Goal: Task Accomplishment & Management: Complete application form

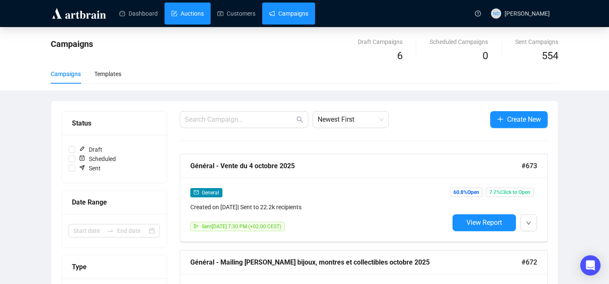
click at [192, 14] on link "Auctions" at bounding box center [187, 14] width 33 height 22
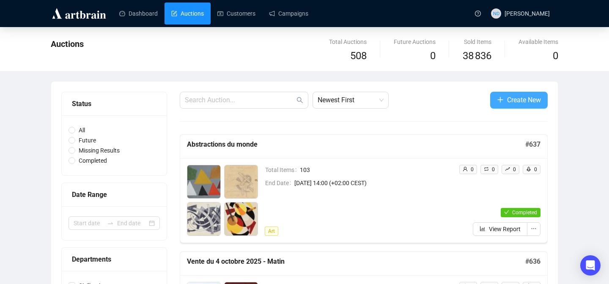
click at [507, 99] on span "Create New" at bounding box center [524, 100] width 34 height 11
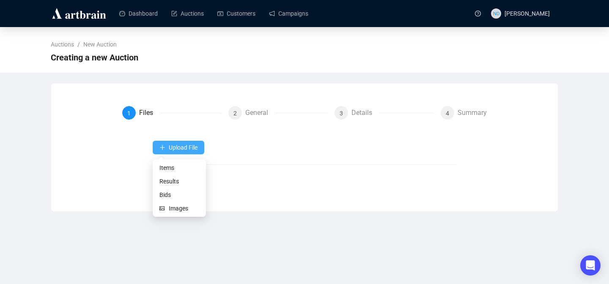
click at [169, 151] on span "Upload File" at bounding box center [183, 147] width 29 height 7
click at [162, 166] on span "Items" at bounding box center [179, 167] width 40 height 9
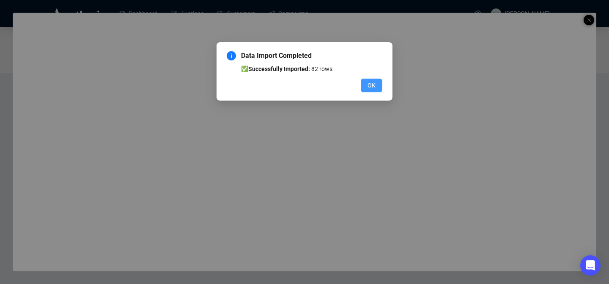
click at [374, 84] on span "OK" at bounding box center [372, 85] width 8 height 9
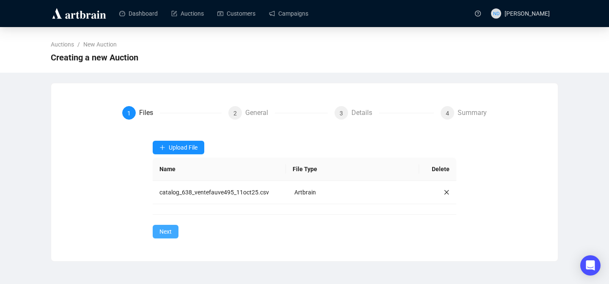
click at [171, 230] on span "Next" at bounding box center [165, 231] width 12 height 9
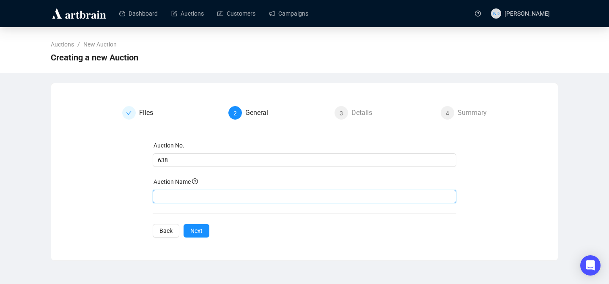
click at [195, 198] on input "text" at bounding box center [305, 197] width 304 height 14
type input "<"
type input "Vente du 11 octobre 2025"
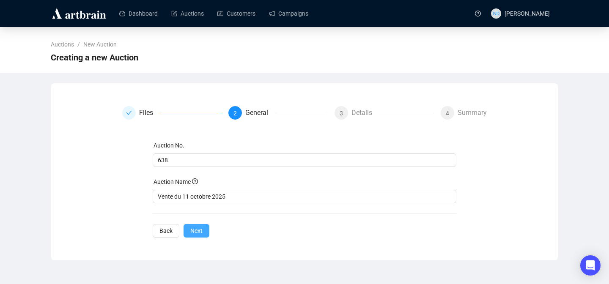
click at [198, 230] on span "Next" at bounding box center [196, 230] width 12 height 9
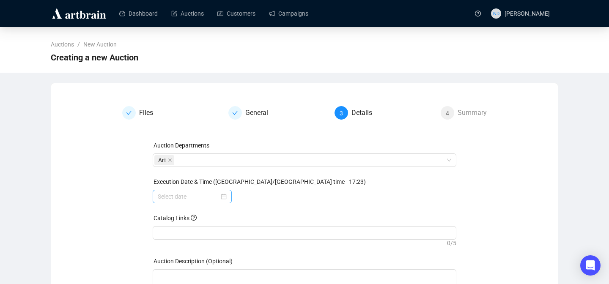
click at [222, 198] on div at bounding box center [192, 196] width 69 height 9
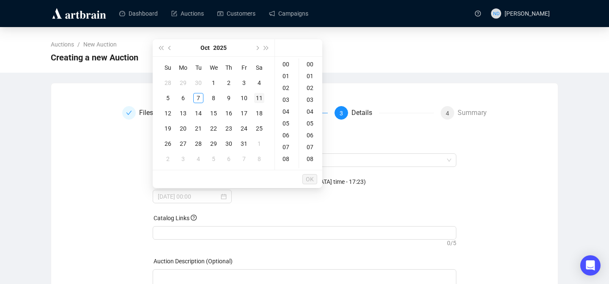
click at [261, 99] on div "11" at bounding box center [259, 98] width 10 height 10
click at [287, 144] on div "10" at bounding box center [287, 145] width 20 height 12
click at [310, 151] on div "30" at bounding box center [311, 149] width 20 height 12
type input "2025-10-11 10:30"
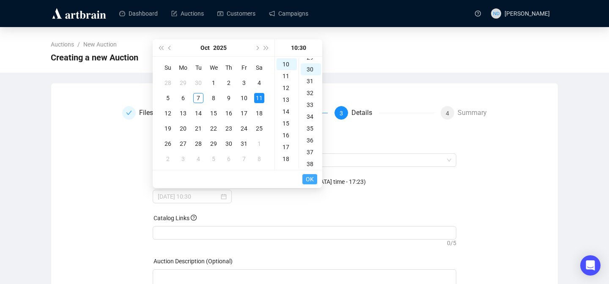
scroll to position [355, 0]
click at [310, 176] on span "OK" at bounding box center [310, 179] width 8 height 16
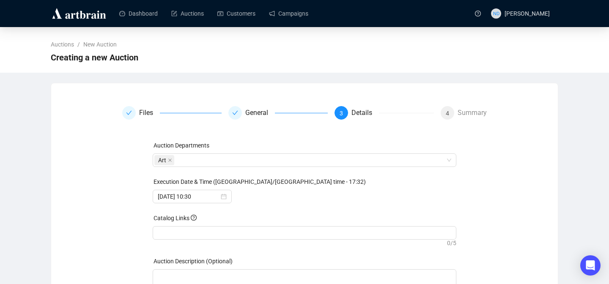
scroll to position [66, 0]
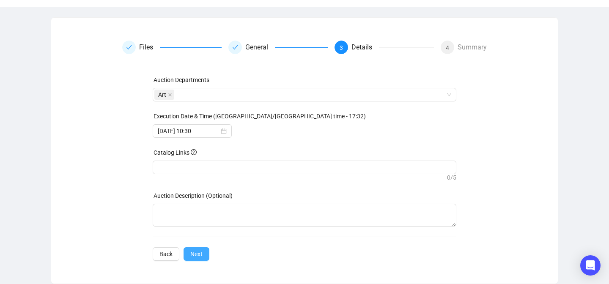
click at [195, 258] on span "Next" at bounding box center [196, 254] width 12 height 9
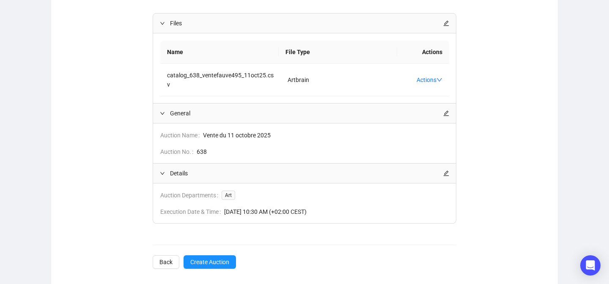
scroll to position [136, 0]
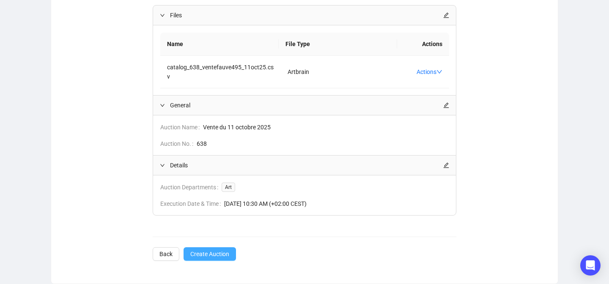
click at [214, 255] on span "Create Auction" at bounding box center [209, 254] width 39 height 9
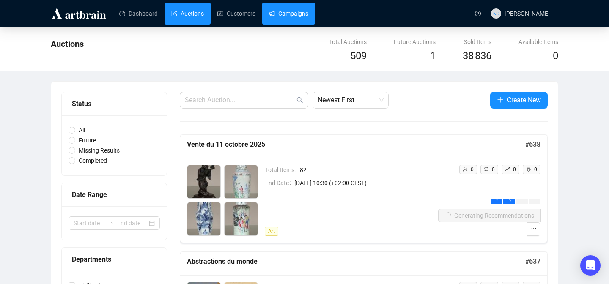
click at [292, 20] on link "Campaigns" at bounding box center [288, 14] width 39 height 22
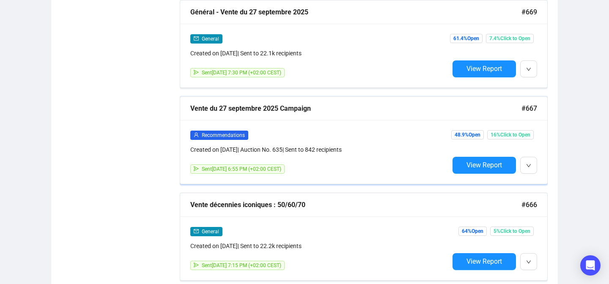
scroll to position [539, 0]
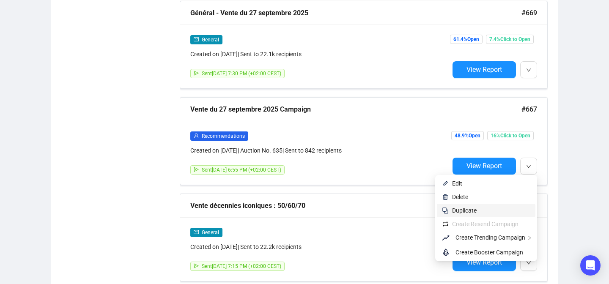
click at [480, 210] on span "Duplicate" at bounding box center [491, 210] width 78 height 9
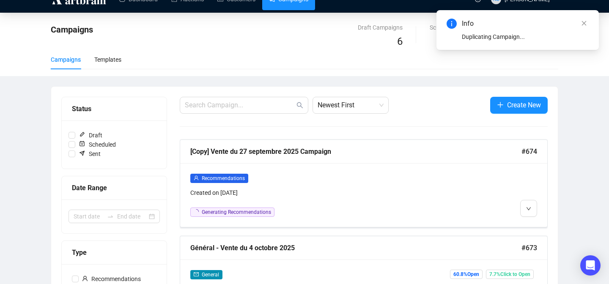
scroll to position [2, 0]
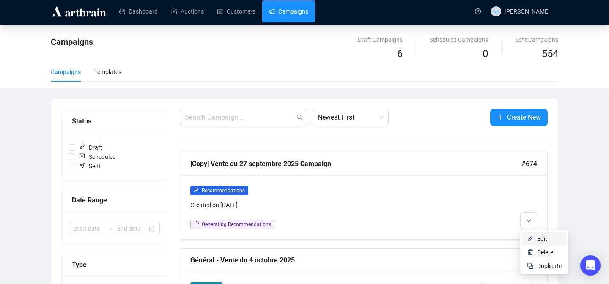
click at [530, 236] on img at bounding box center [530, 239] width 7 height 7
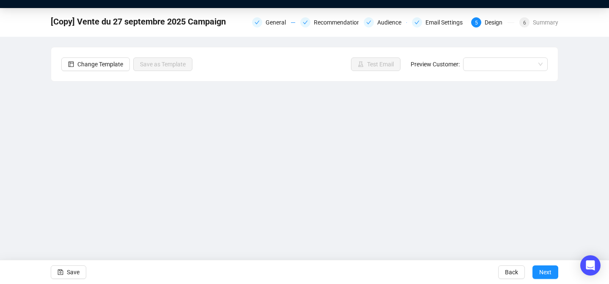
scroll to position [18, 0]
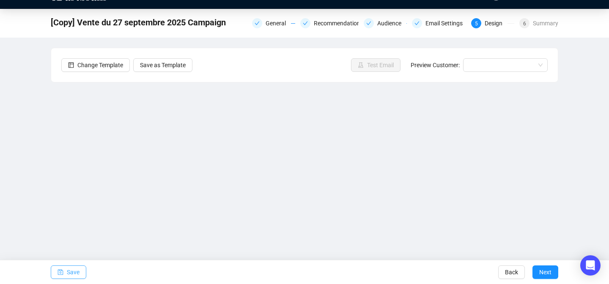
click at [65, 272] on button "Save" at bounding box center [69, 273] width 36 height 14
click at [80, 265] on span "Save" at bounding box center [73, 273] width 13 height 24
click at [376, 63] on span "Test Email" at bounding box center [380, 64] width 27 height 9
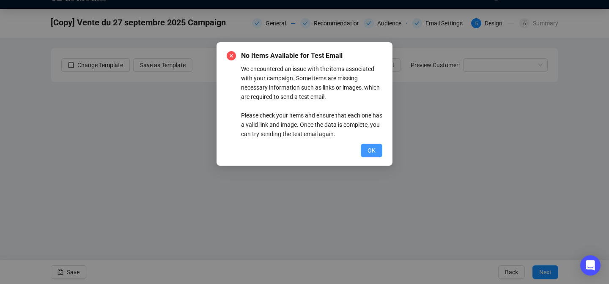
click at [368, 151] on span "OK" at bounding box center [372, 150] width 8 height 9
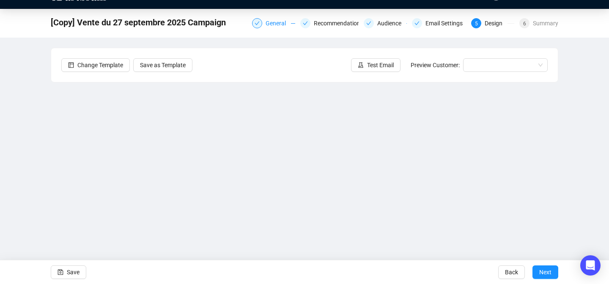
click at [281, 26] on div "General" at bounding box center [278, 23] width 25 height 10
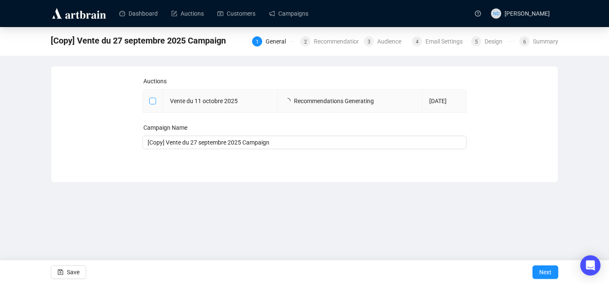
click at [152, 99] on input "checkbox" at bounding box center [152, 101] width 6 height 6
checkbox input "true"
type input "Vente du 11 octobre 2025 Campaign"
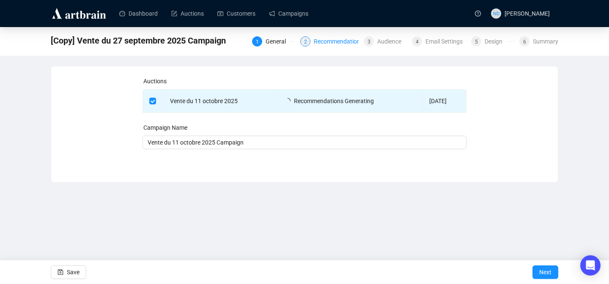
click at [318, 41] on div "Recommendations" at bounding box center [341, 41] width 55 height 10
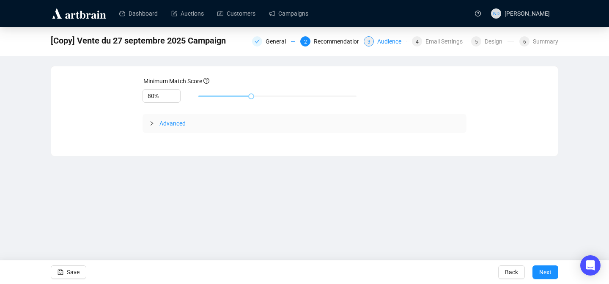
click at [386, 44] on div "Audience" at bounding box center [391, 41] width 29 height 10
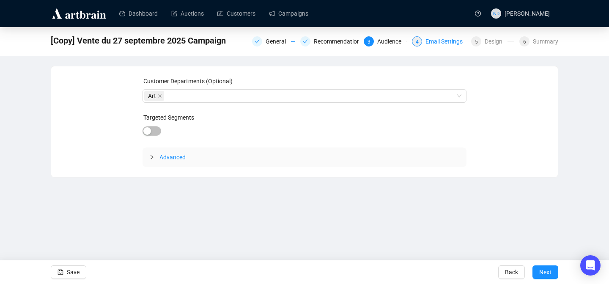
click at [425, 41] on div "Email Settings" at bounding box center [446, 41] width 42 height 10
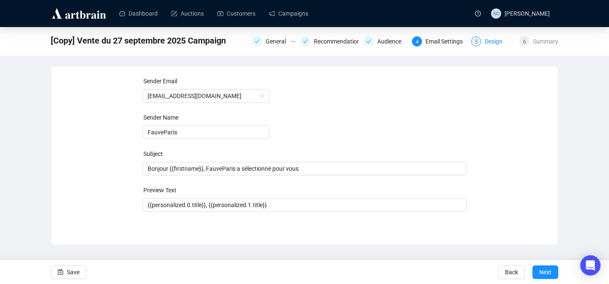
click at [491, 38] on div "Design" at bounding box center [496, 41] width 23 height 10
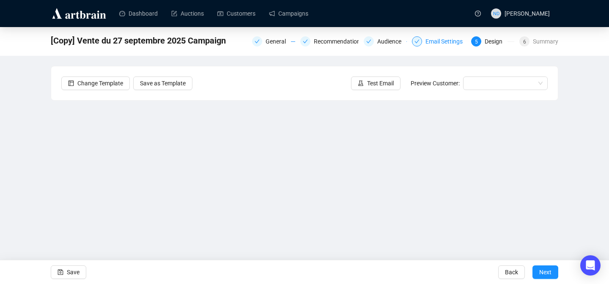
click at [441, 40] on div "Email Settings" at bounding box center [446, 41] width 42 height 10
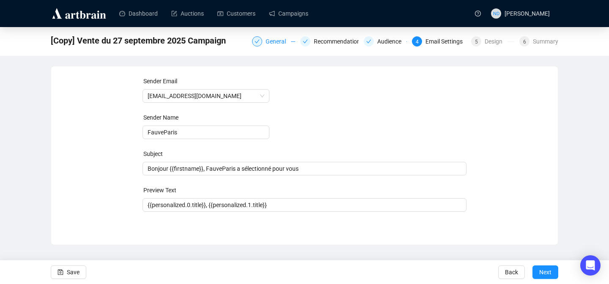
click at [269, 45] on div "General" at bounding box center [278, 41] width 25 height 10
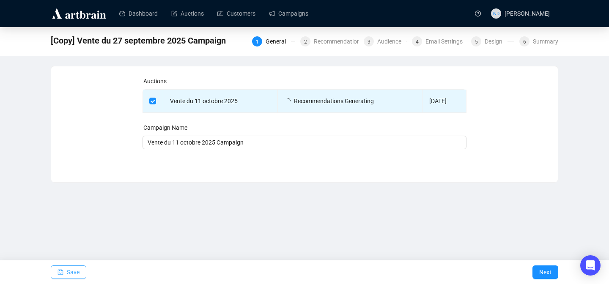
click at [65, 271] on button "Save" at bounding box center [69, 273] width 36 height 14
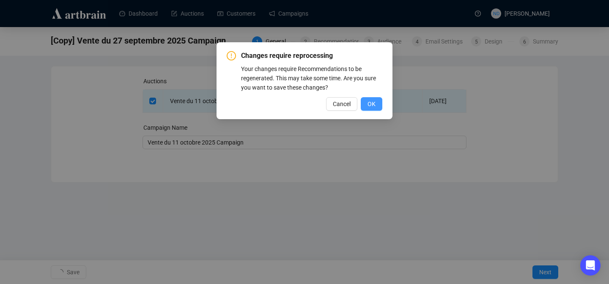
click at [371, 104] on span "OK" at bounding box center [372, 103] width 8 height 9
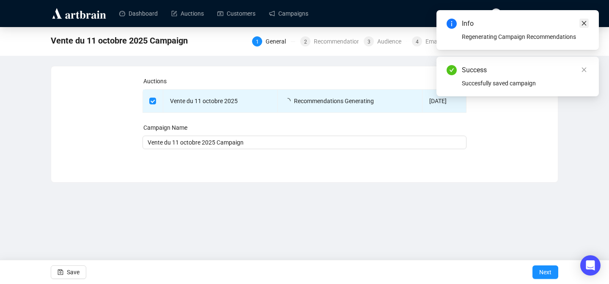
click at [585, 22] on icon "close" at bounding box center [584, 23] width 5 height 5
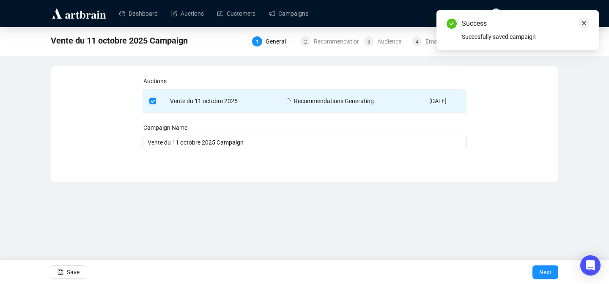
click at [587, 25] on link "Close" at bounding box center [583, 23] width 9 height 9
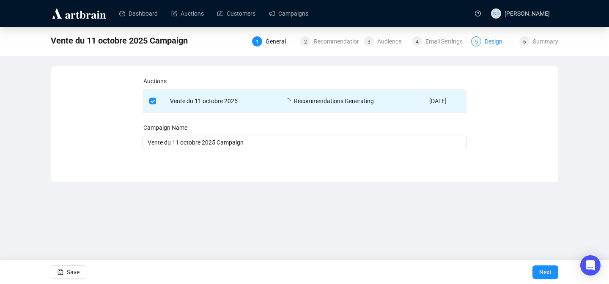
click at [495, 42] on div "Design" at bounding box center [496, 41] width 23 height 10
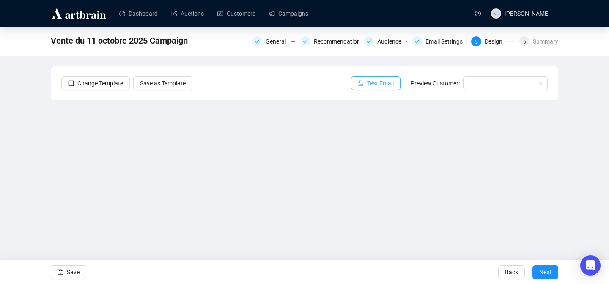
click at [388, 88] on button "Test Email" at bounding box center [375, 84] width 49 height 14
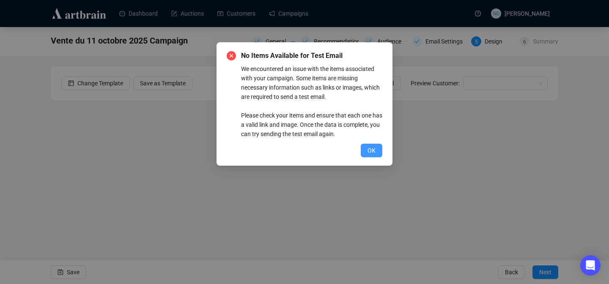
click at [364, 151] on button "OK" at bounding box center [372, 151] width 22 height 14
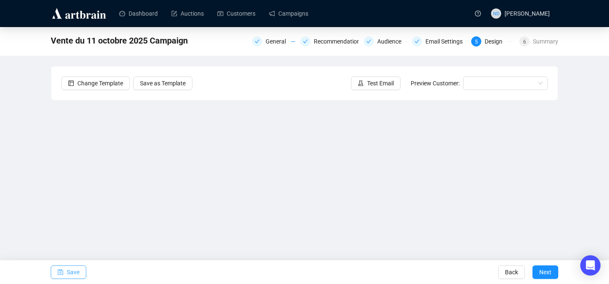
click at [68, 269] on span "Save" at bounding box center [73, 273] width 13 height 24
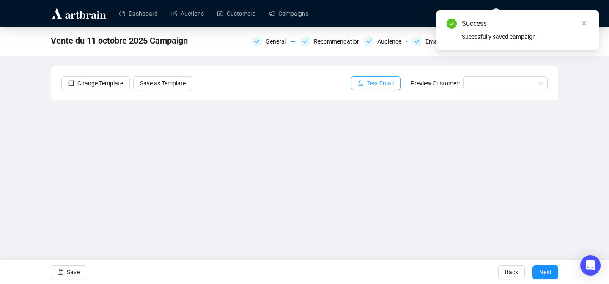
click at [382, 81] on span "Test Email" at bounding box center [380, 83] width 27 height 9
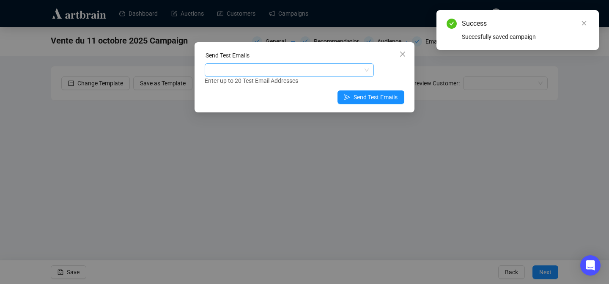
click at [358, 74] on div at bounding box center [284, 70] width 157 height 12
click at [356, 74] on div at bounding box center [284, 70] width 157 height 12
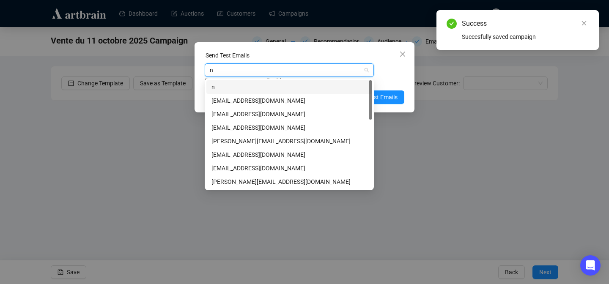
type input "nd"
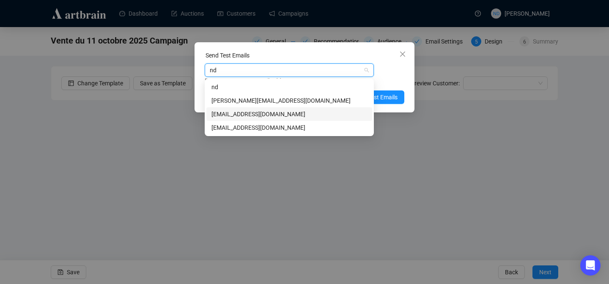
click at [265, 114] on div "[EMAIL_ADDRESS][DOMAIN_NAME]" at bounding box center [289, 114] width 156 height 9
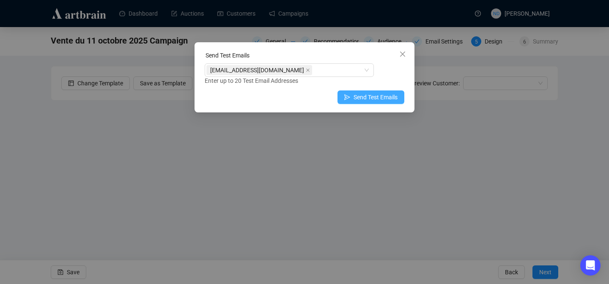
click at [384, 100] on span "Send Test Emails" at bounding box center [376, 97] width 44 height 9
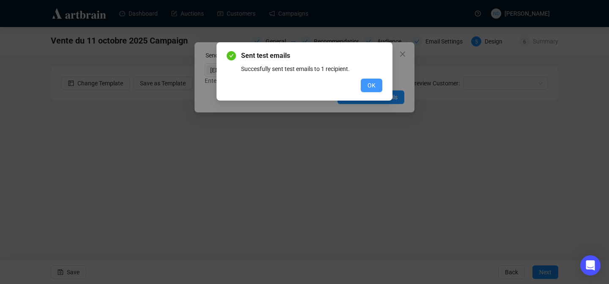
click at [368, 87] on span "OK" at bounding box center [372, 85] width 8 height 9
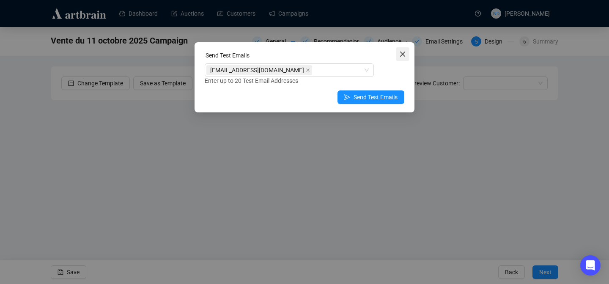
click at [401, 55] on icon "close" at bounding box center [402, 54] width 5 height 5
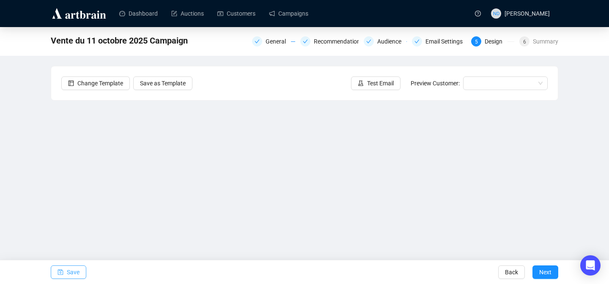
click at [69, 272] on span "Save" at bounding box center [73, 273] width 13 height 24
click at [540, 39] on div "Summary" at bounding box center [545, 41] width 25 height 10
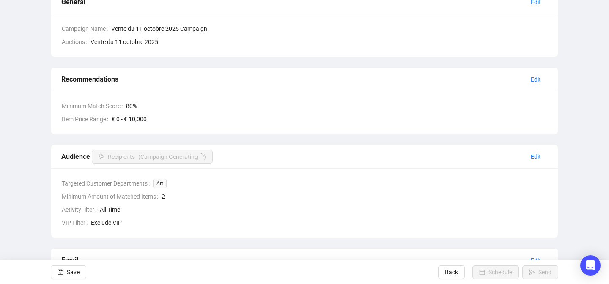
scroll to position [89, 0]
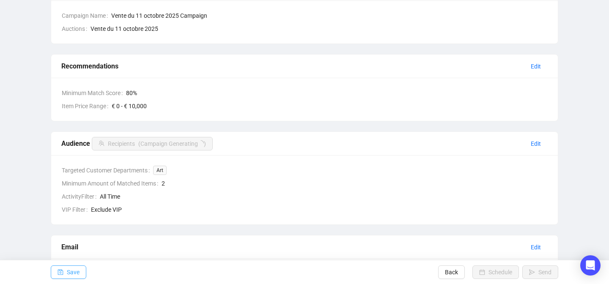
click at [64, 274] on button "Save" at bounding box center [69, 273] width 36 height 14
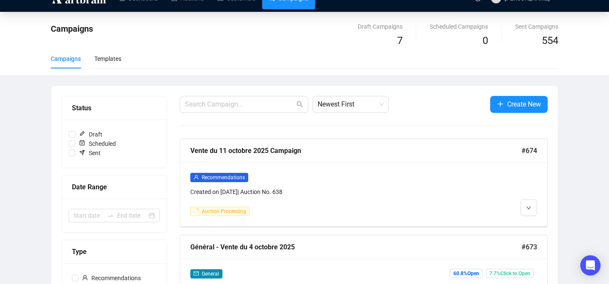
scroll to position [15, 0]
